Goal: Obtain resource: Obtain resource

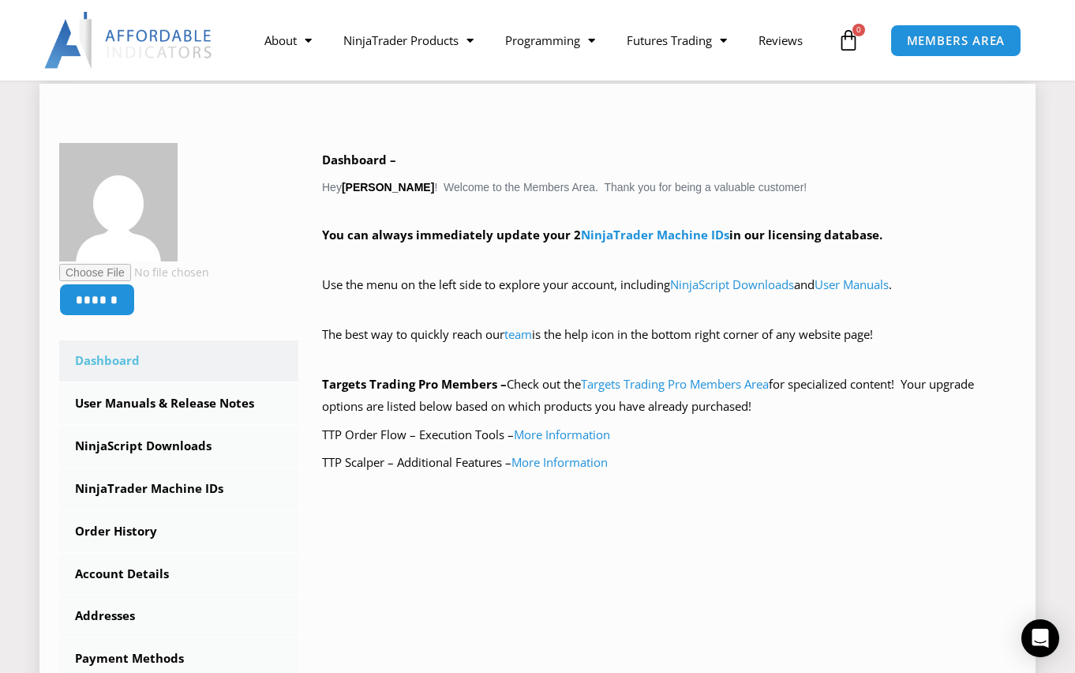
scroll to position [237, 0]
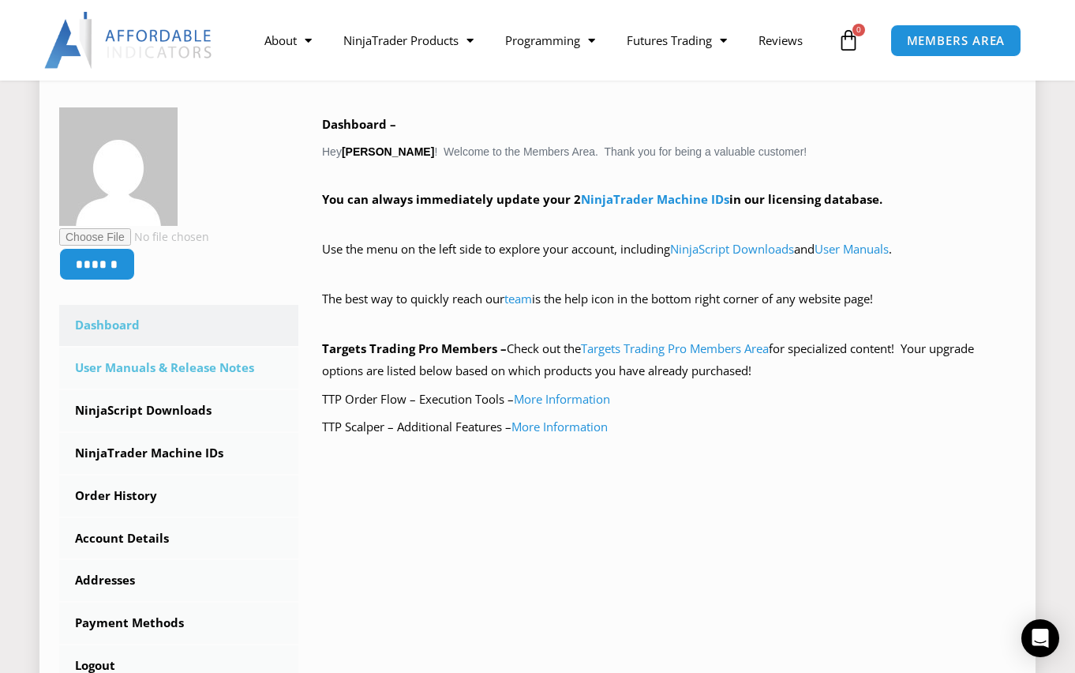
click at [212, 369] on link "User Manuals & Release Notes" at bounding box center [178, 367] width 239 height 41
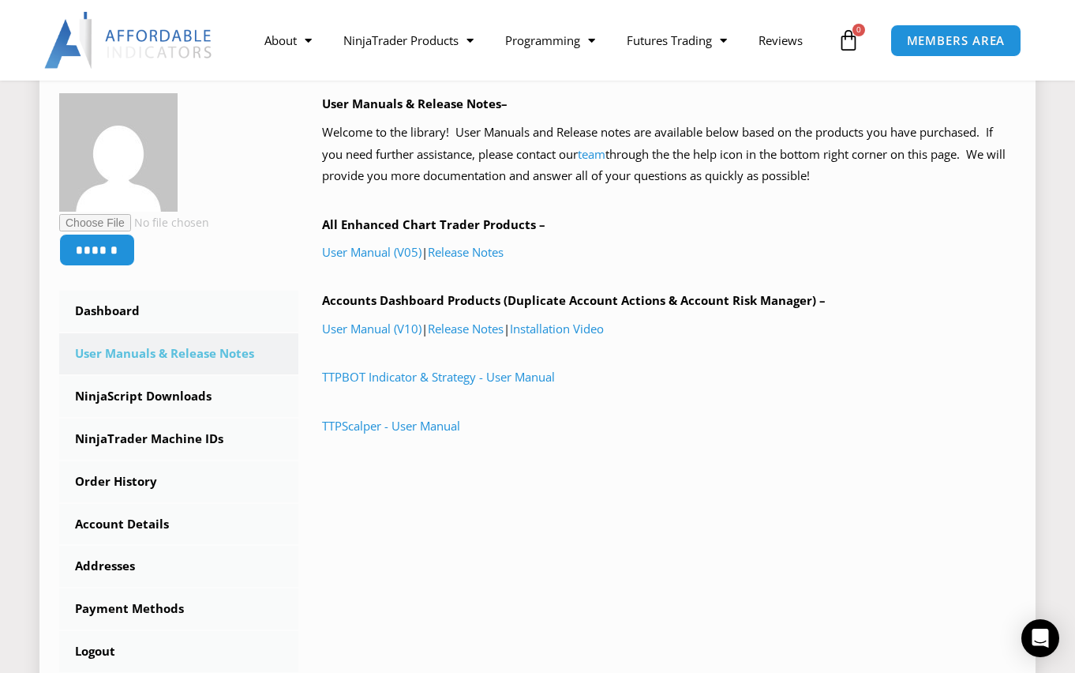
scroll to position [237, 0]
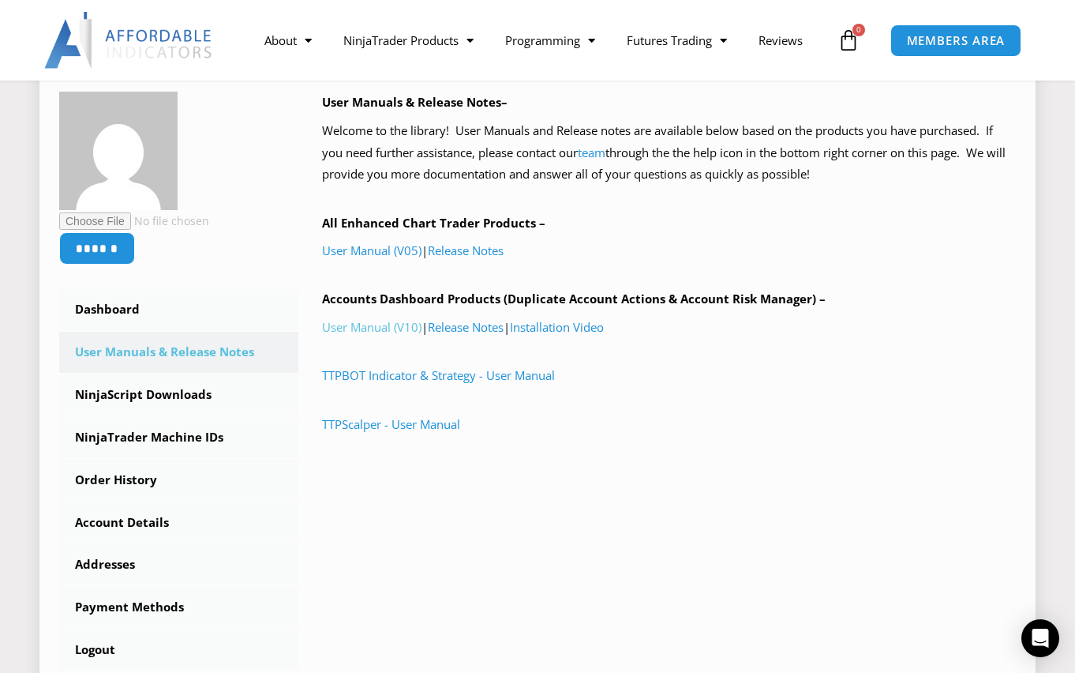
click at [369, 332] on link "User Manual (V10)" at bounding box center [371, 327] width 99 height 16
